Goal: Information Seeking & Learning: Learn about a topic

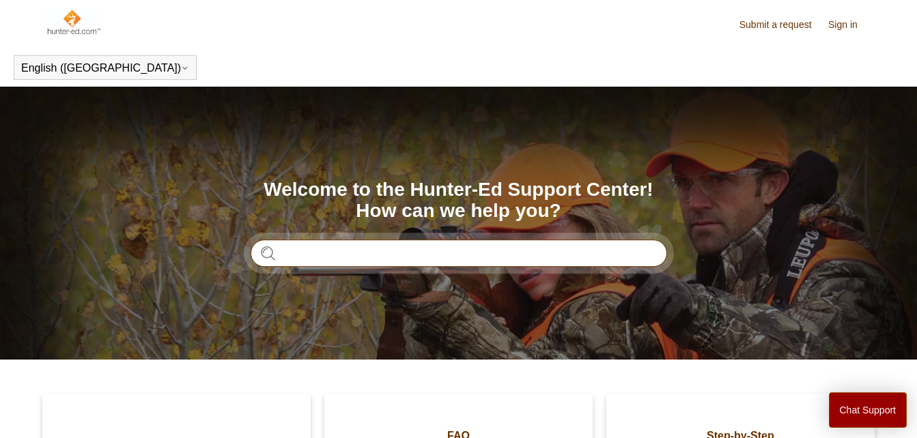
click at [349, 256] on input "Search" at bounding box center [458, 253] width 416 height 27
type input "**********"
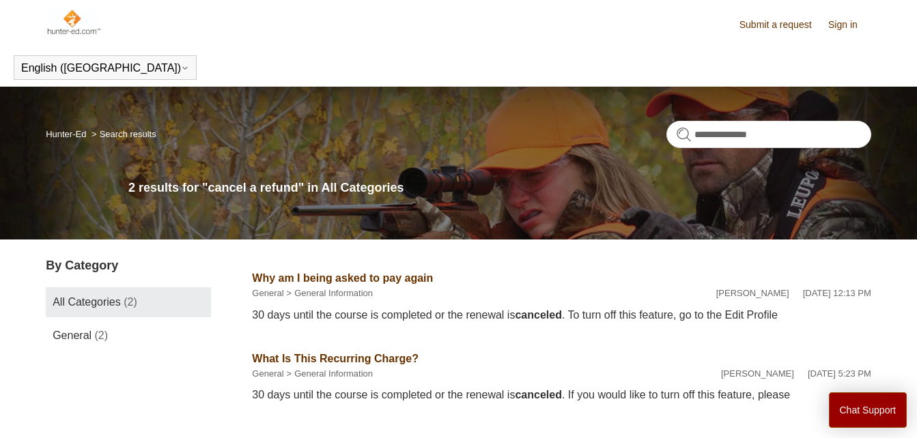
scroll to position [93, 0]
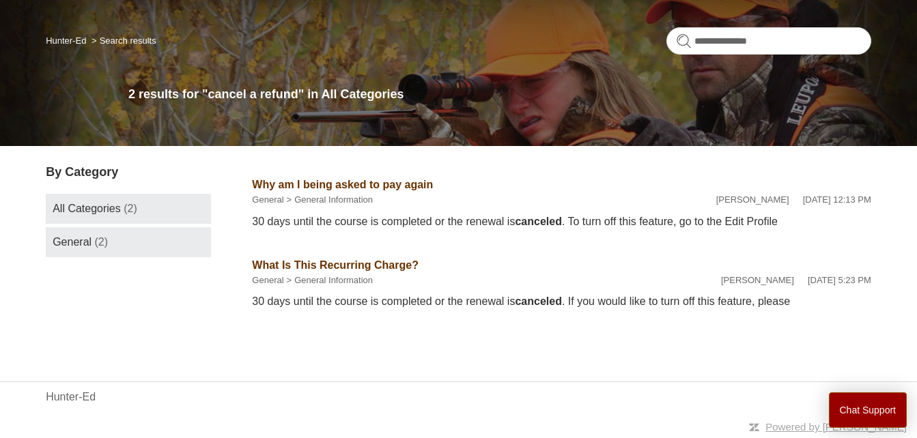
click at [167, 237] on link "General (2)" at bounding box center [128, 242] width 165 height 30
